Goal: Check status

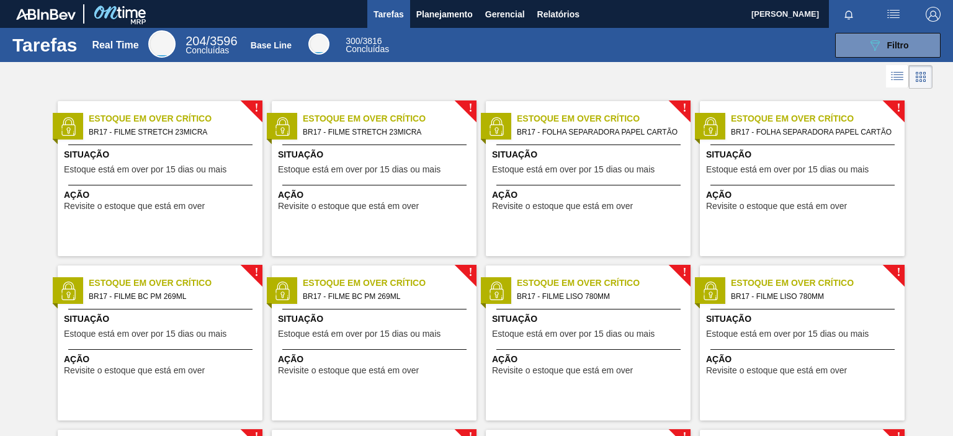
click at [929, 7] on img "button" at bounding box center [933, 14] width 15 height 15
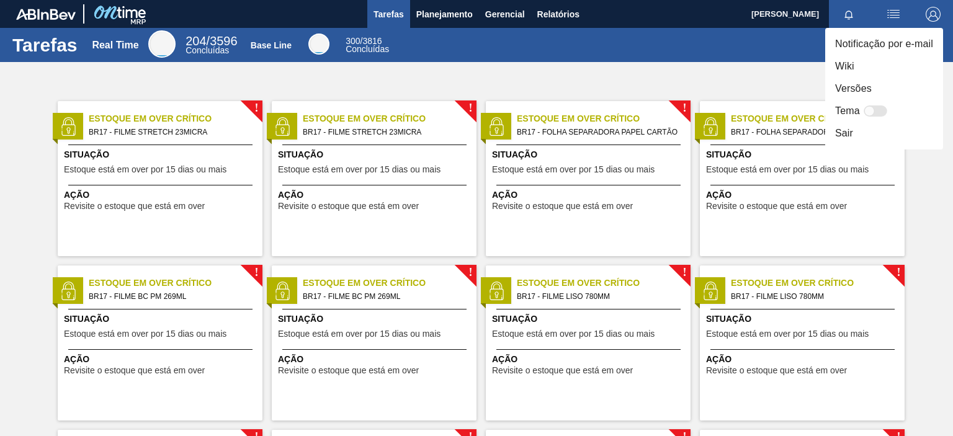
click at [763, 54] on div at bounding box center [476, 218] width 953 height 436
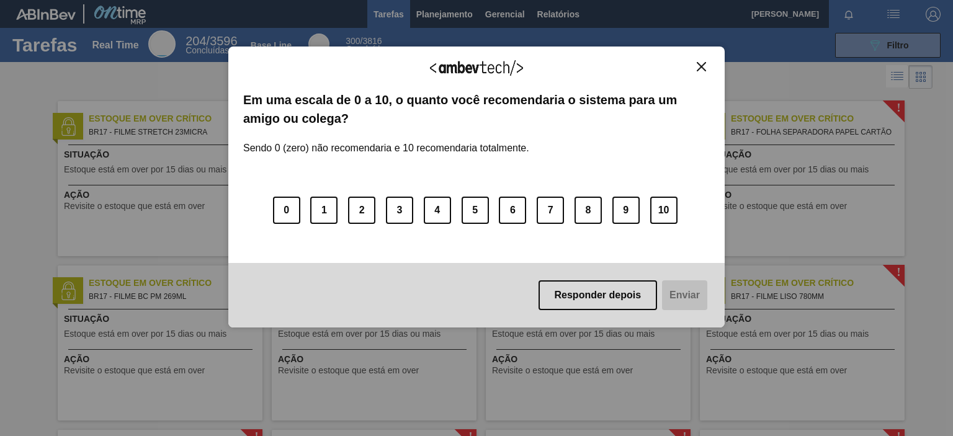
click at [697, 63] on img "Close" at bounding box center [701, 66] width 9 height 9
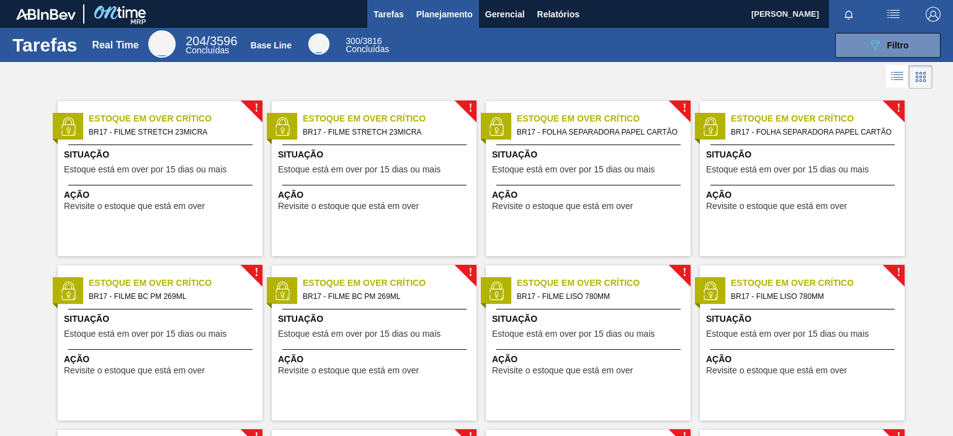
click at [448, 11] on span "Planejamento" at bounding box center [444, 14] width 56 height 15
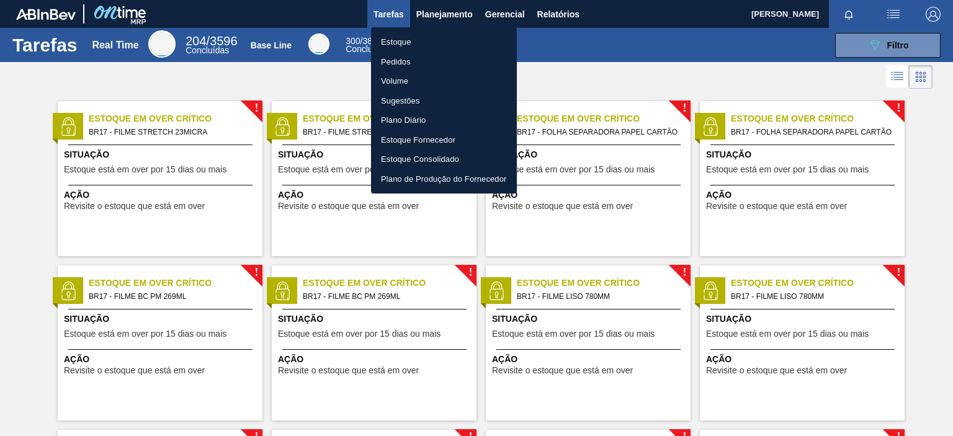
click at [403, 66] on li "Pedidos" at bounding box center [444, 62] width 146 height 20
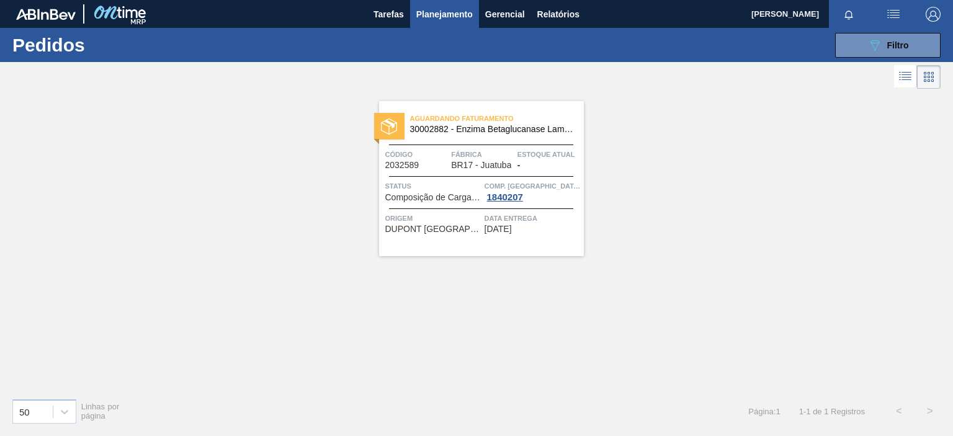
click at [562, 241] on div "Aguardando Faturamento 30002882 - Enzima Betaglucanase Laminex 750 Termoes Códi…" at bounding box center [481, 178] width 205 height 155
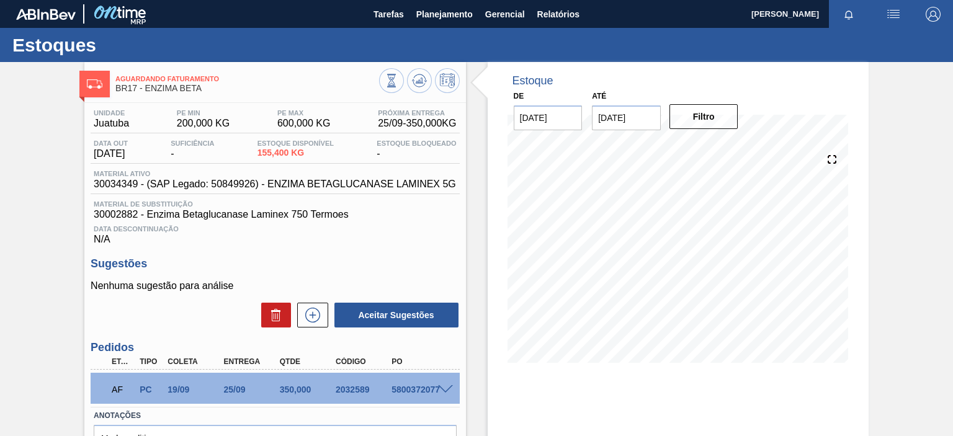
scroll to position [97, 0]
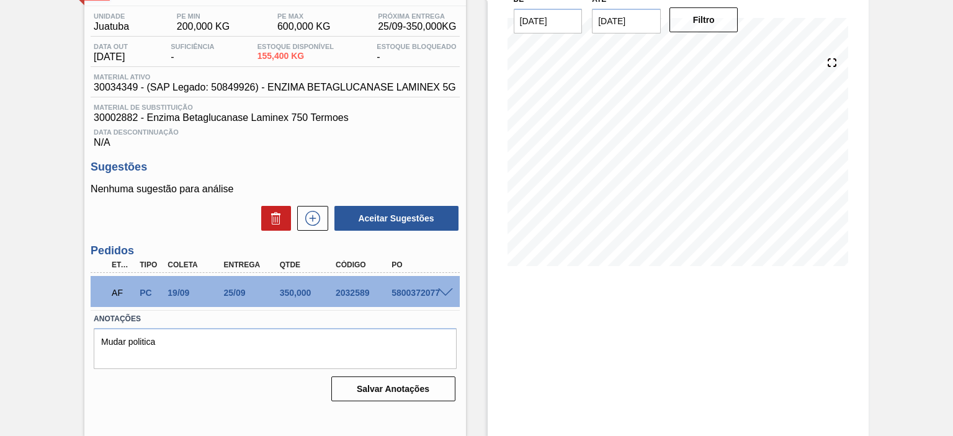
click at [446, 295] on span at bounding box center [445, 293] width 15 height 9
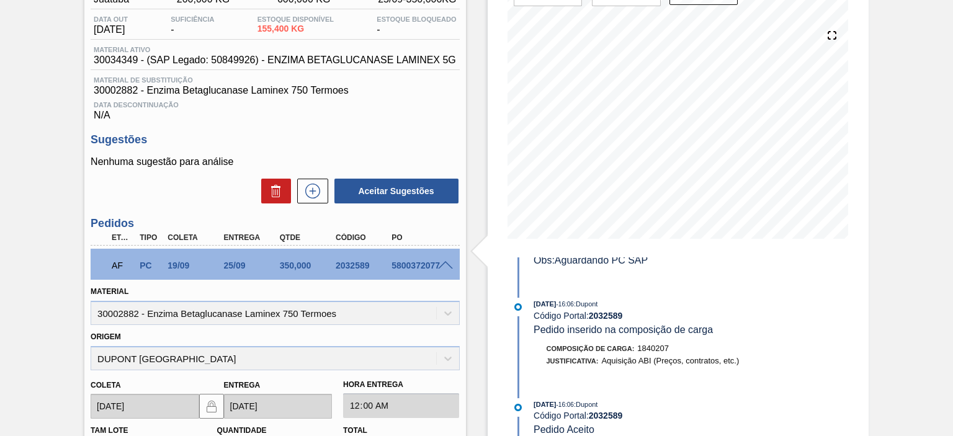
scroll to position [0, 0]
